Goal: Task Accomplishment & Management: Manage account settings

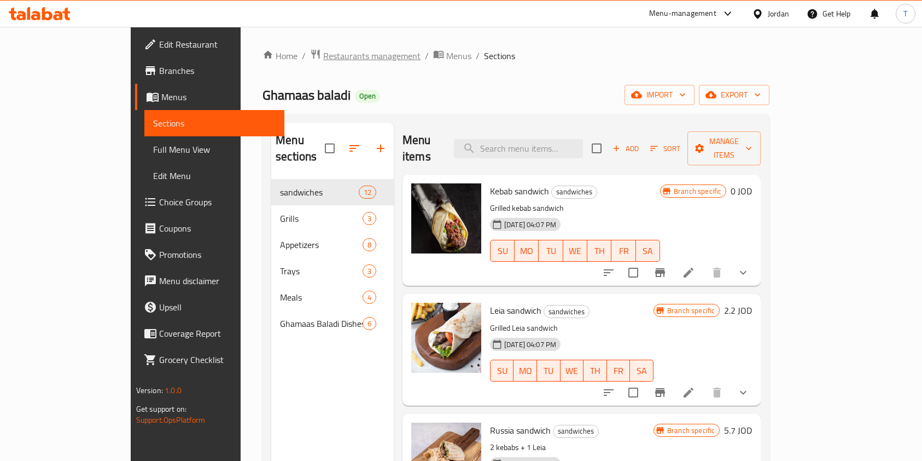
click at [323, 50] on span "Restaurants management" at bounding box center [371, 55] width 97 height 13
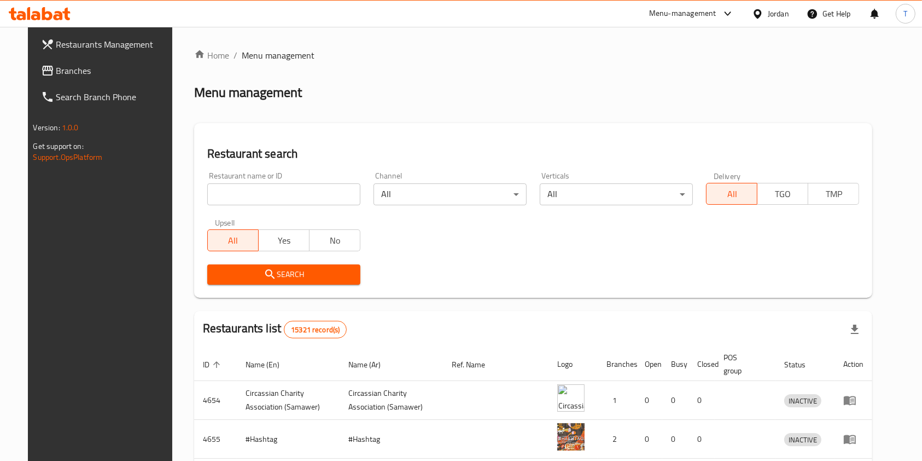
click at [266, 191] on div at bounding box center [461, 230] width 922 height 461
click at [267, 193] on input "search" at bounding box center [283, 194] width 153 height 22
type input "s"
type input "roads burger"
click at [322, 282] on button "Search" at bounding box center [283, 274] width 153 height 20
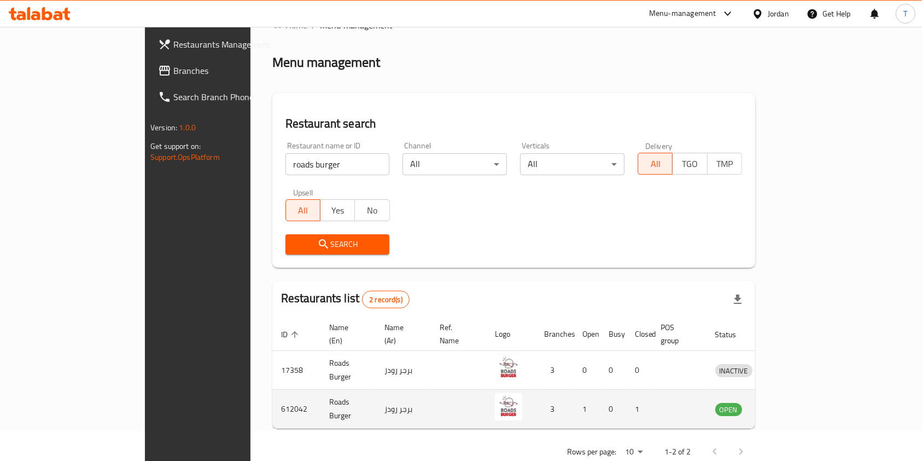
scroll to position [44, 0]
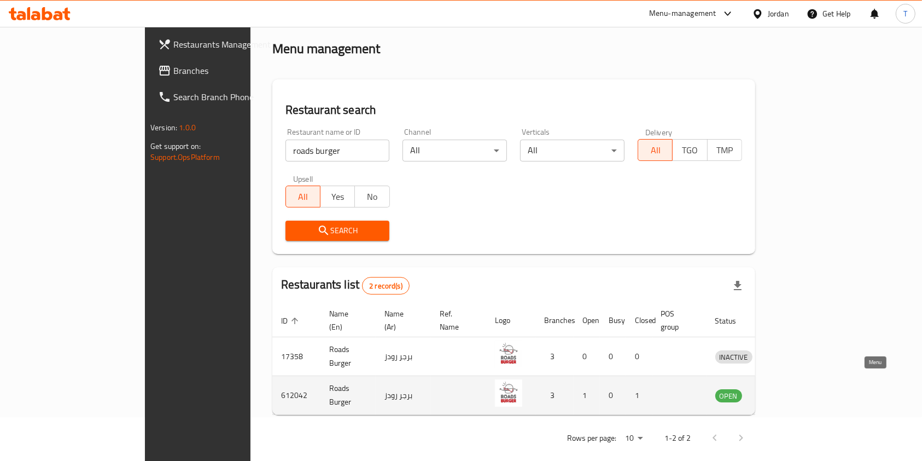
click at [787, 391] on icon "enhanced table" at bounding box center [781, 395] width 12 height 9
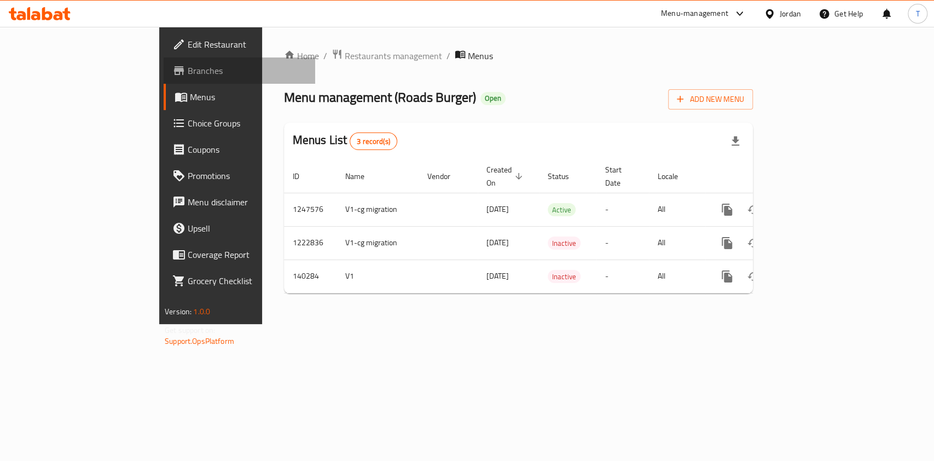
click at [188, 72] on span "Branches" at bounding box center [247, 70] width 119 height 13
